Goal: Book appointment/travel/reservation

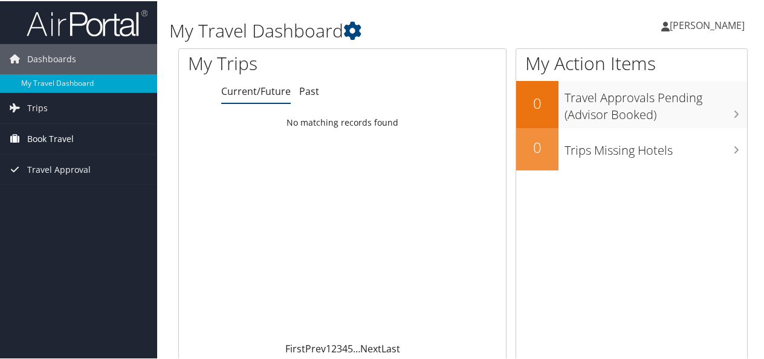
click at [75, 134] on link "Book Travel" at bounding box center [78, 138] width 157 height 30
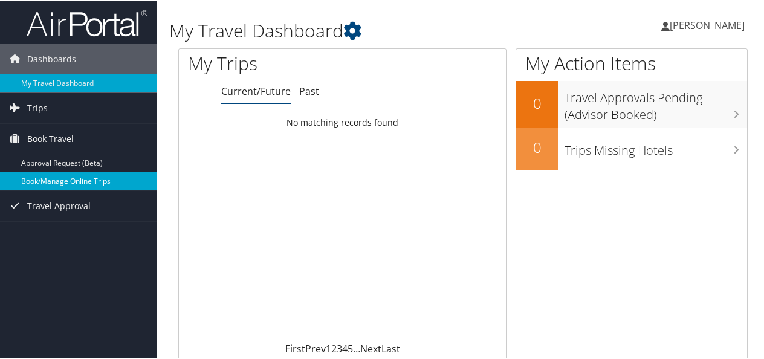
click at [66, 182] on link "Book/Manage Online Trips" at bounding box center [78, 180] width 157 height 18
